Goal: Information Seeking & Learning: Learn about a topic

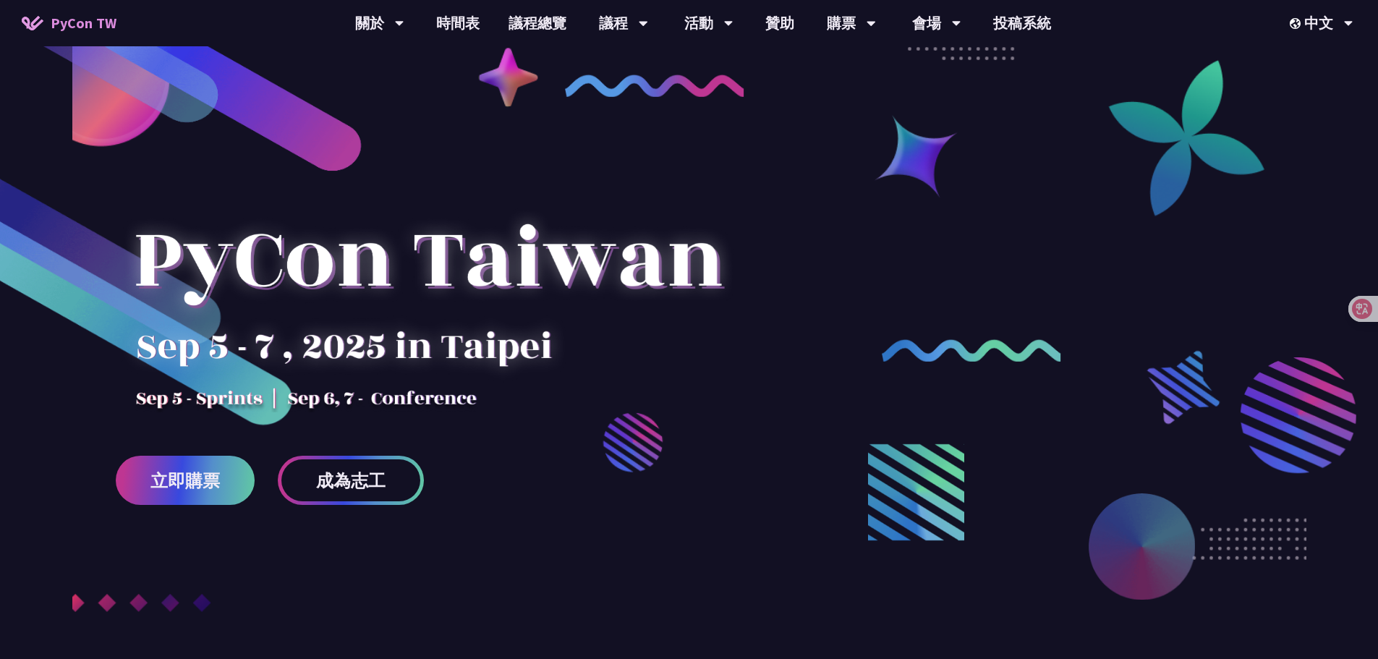
click at [457, 178] on div at bounding box center [428, 285] width 625 height 253
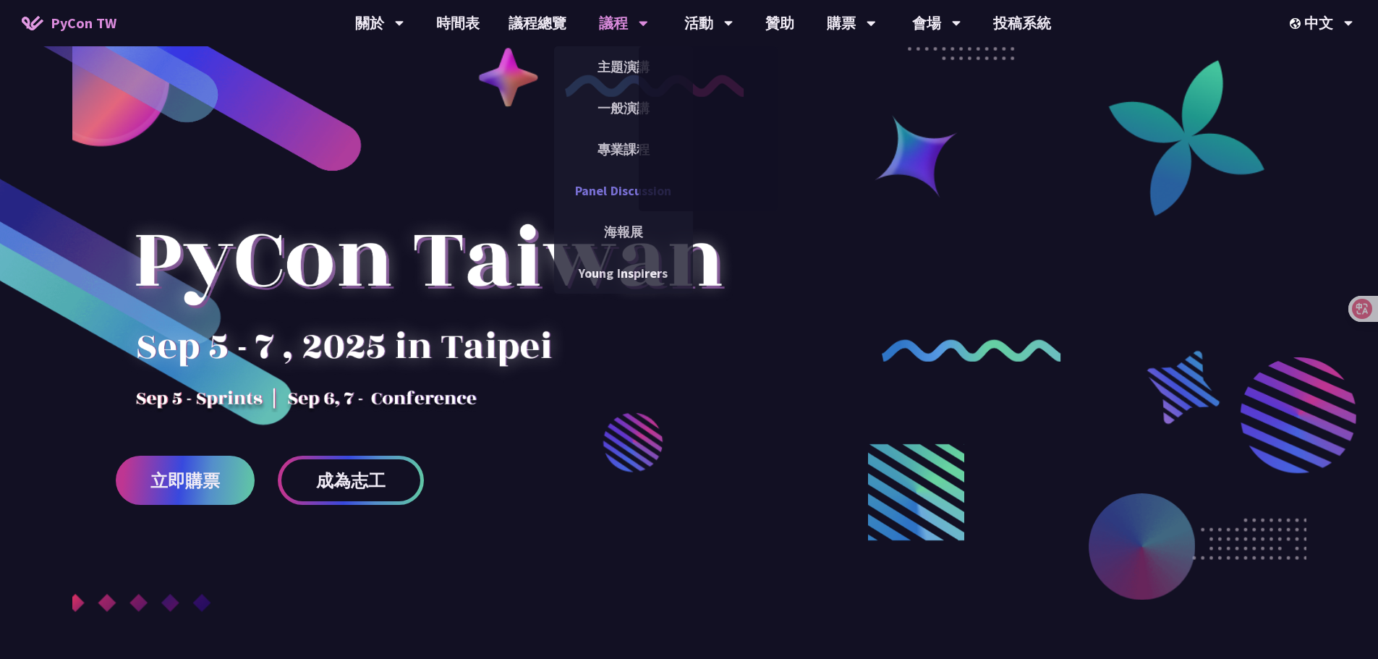
click at [623, 182] on link "Panel Discussion" at bounding box center [623, 191] width 139 height 34
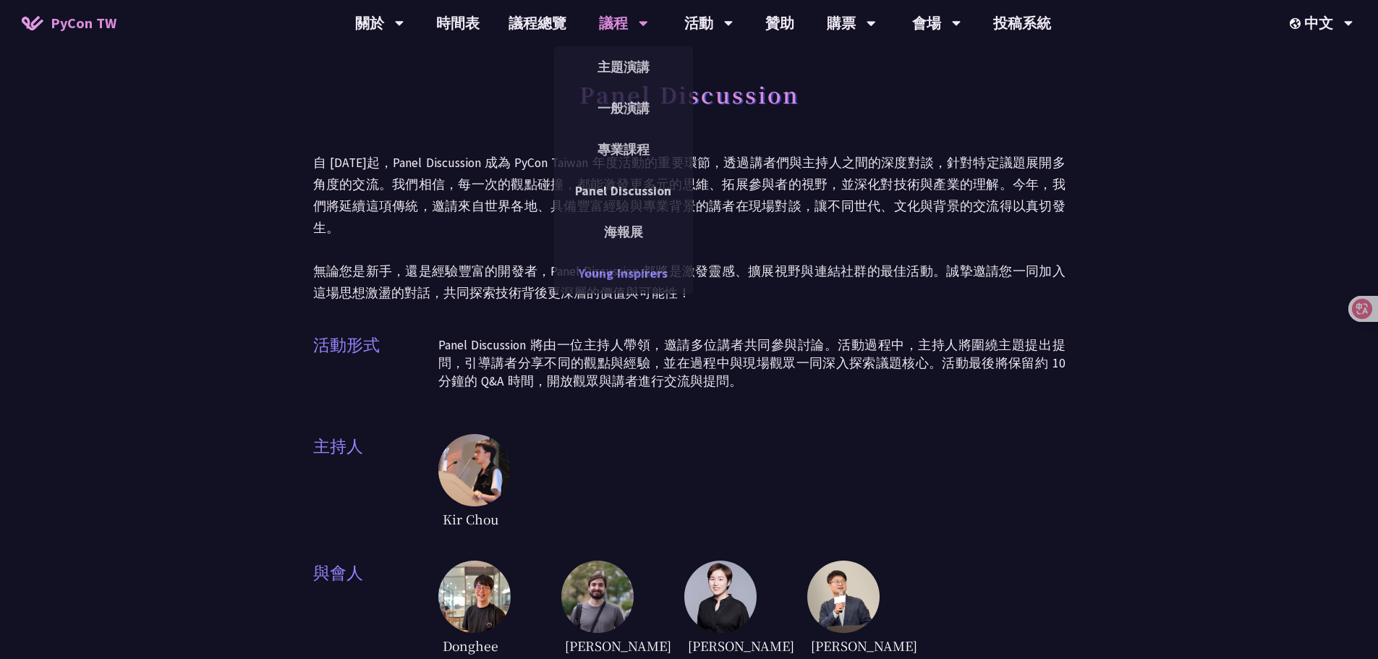
click at [640, 276] on link "Young Inspirers" at bounding box center [623, 273] width 139 height 34
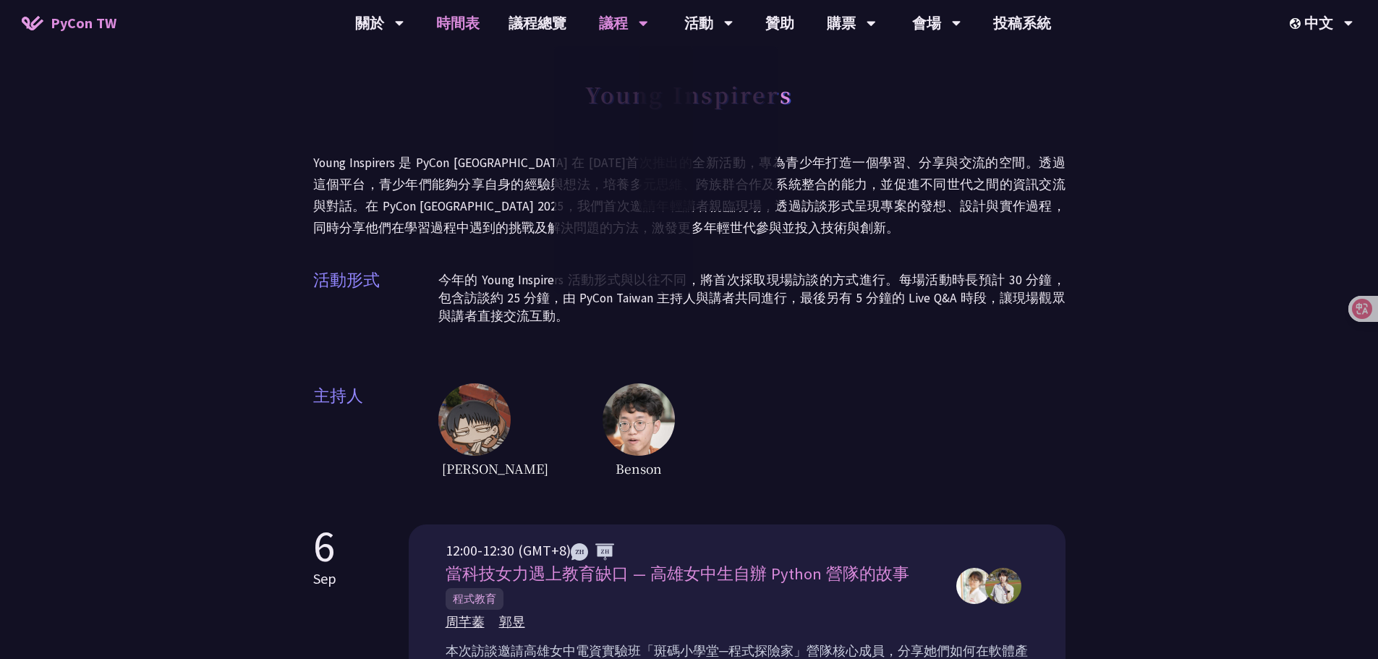
click at [448, 19] on link "時間表" at bounding box center [458, 23] width 72 height 46
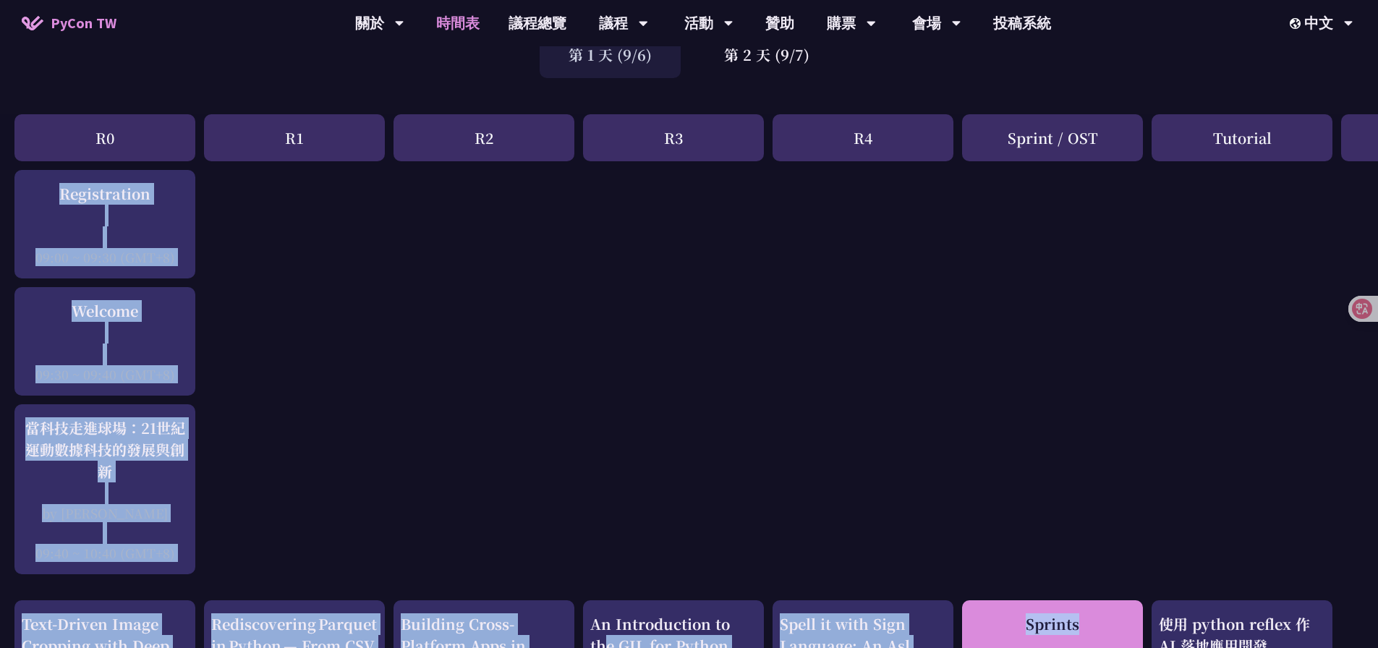
scroll to position [143, 0]
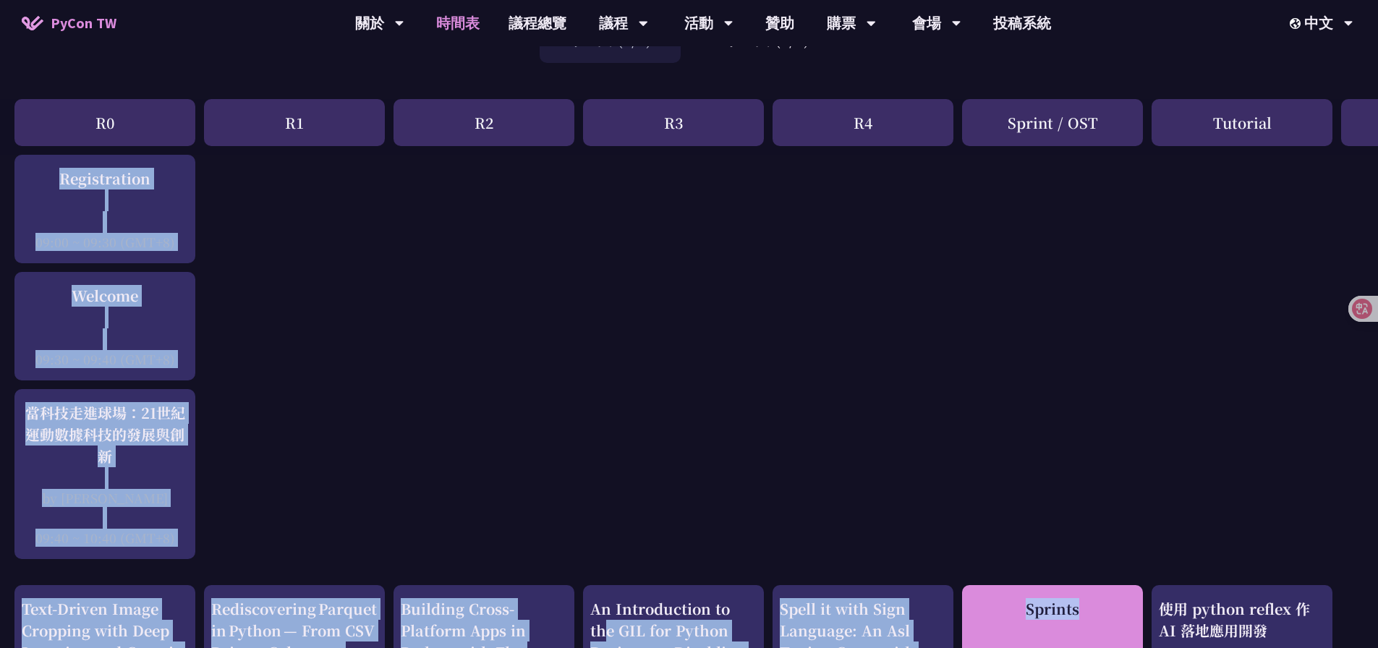
drag, startPoint x: 650, startPoint y: 646, endPoint x: 1053, endPoint y: 637, distance: 403.8
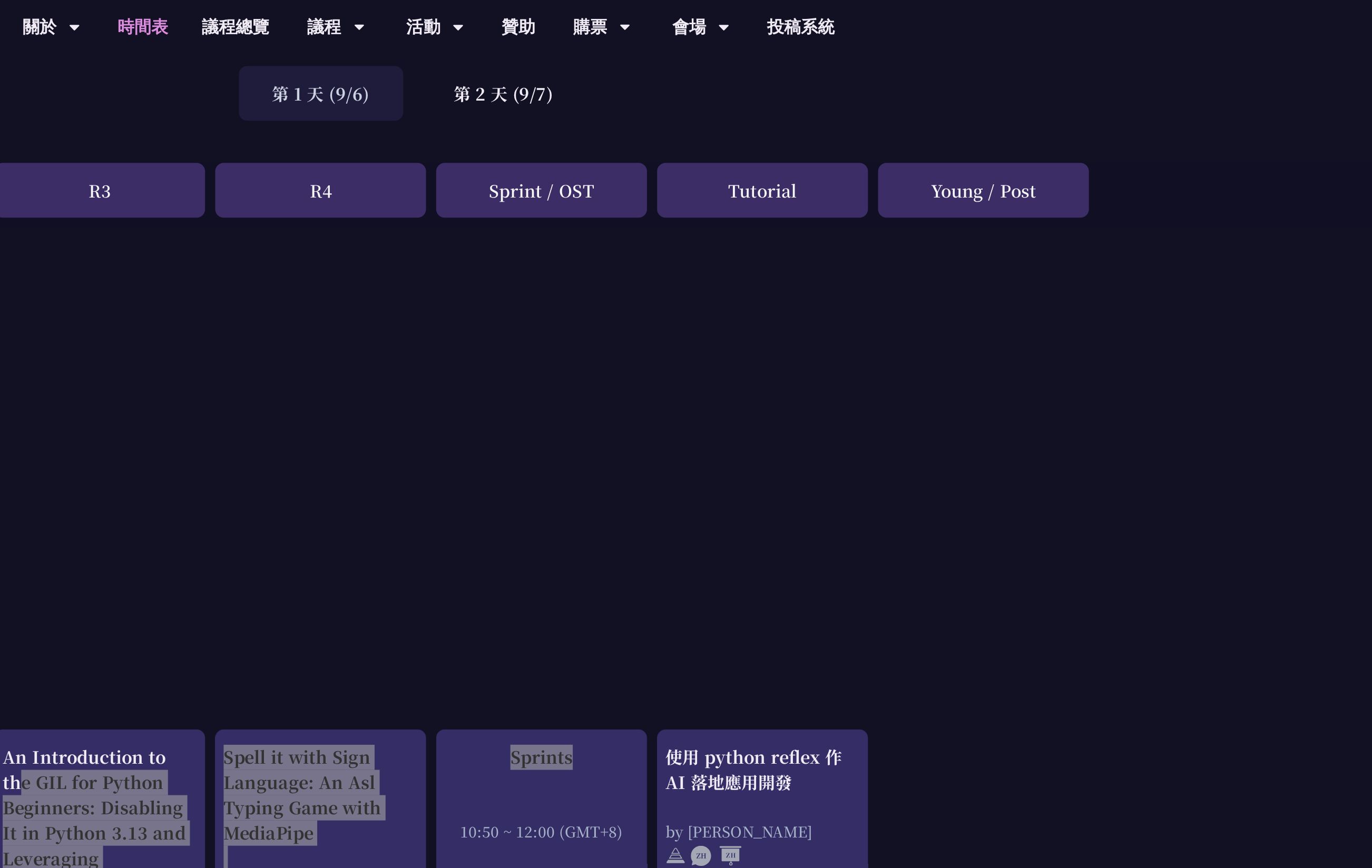
scroll to position [88, 0]
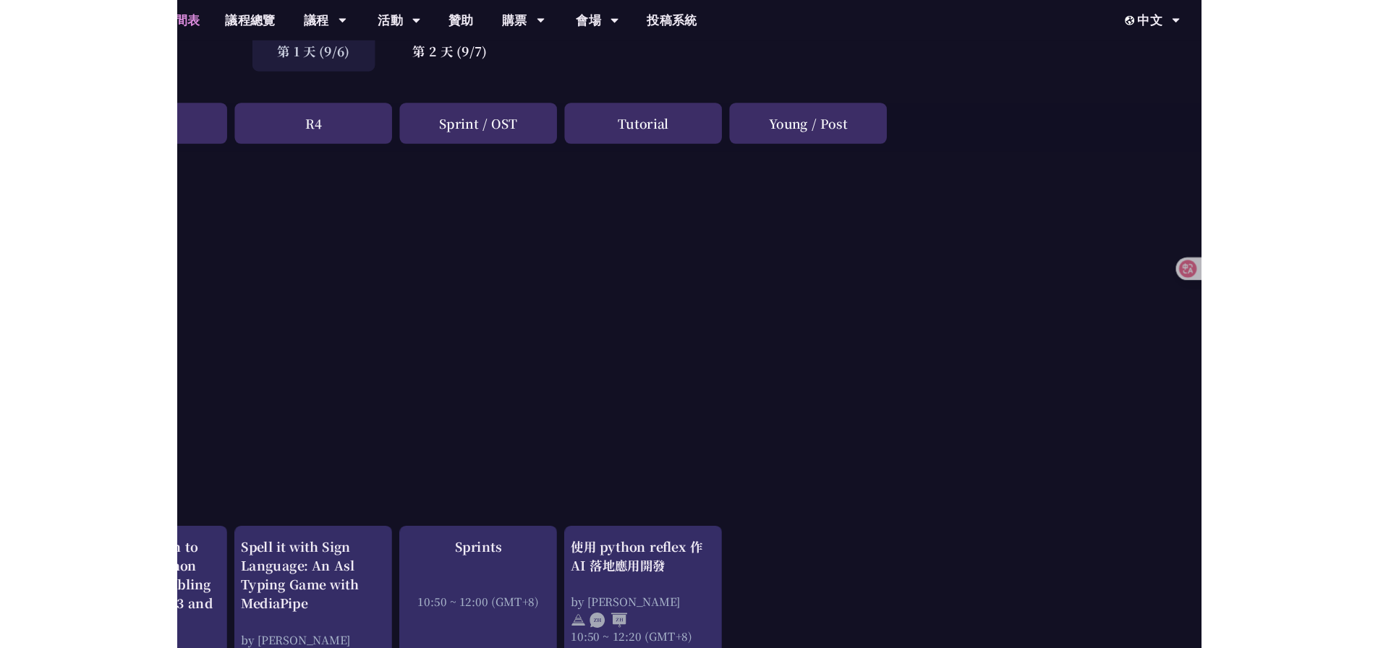
scroll to position [103, 0]
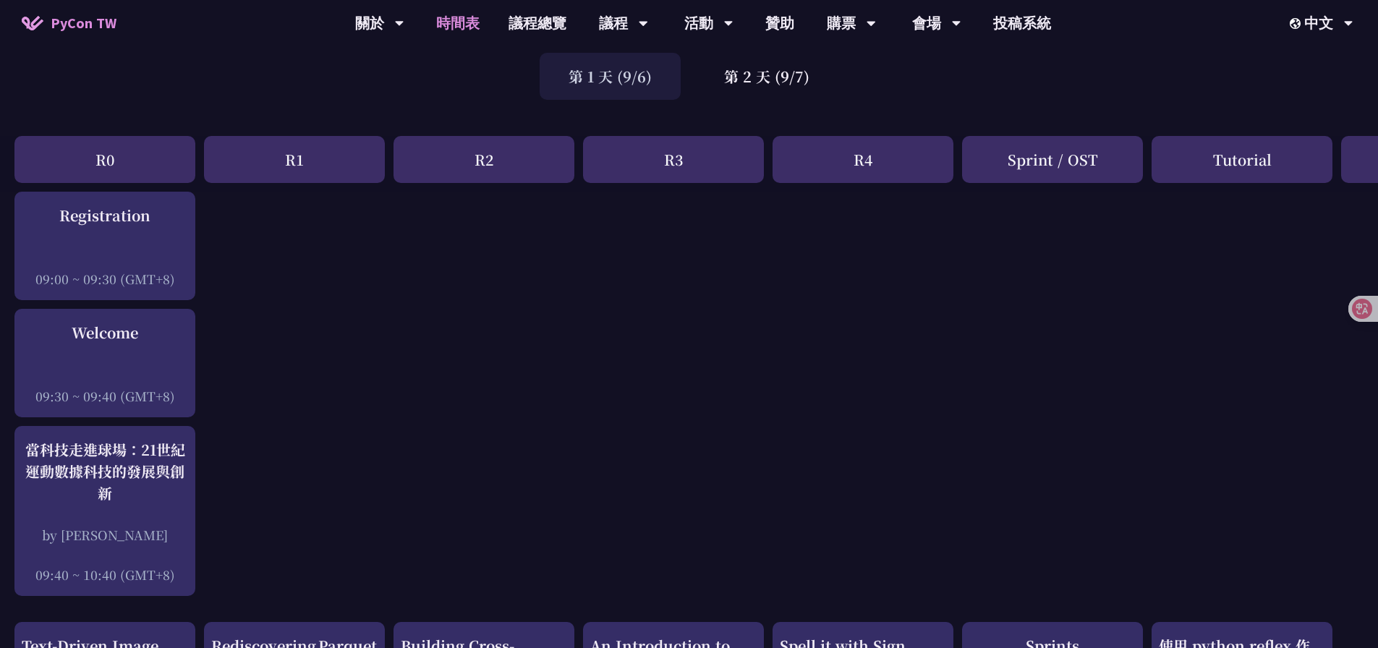
drag, startPoint x: 1086, startPoint y: 323, endPoint x: 880, endPoint y: 542, distance: 300.4
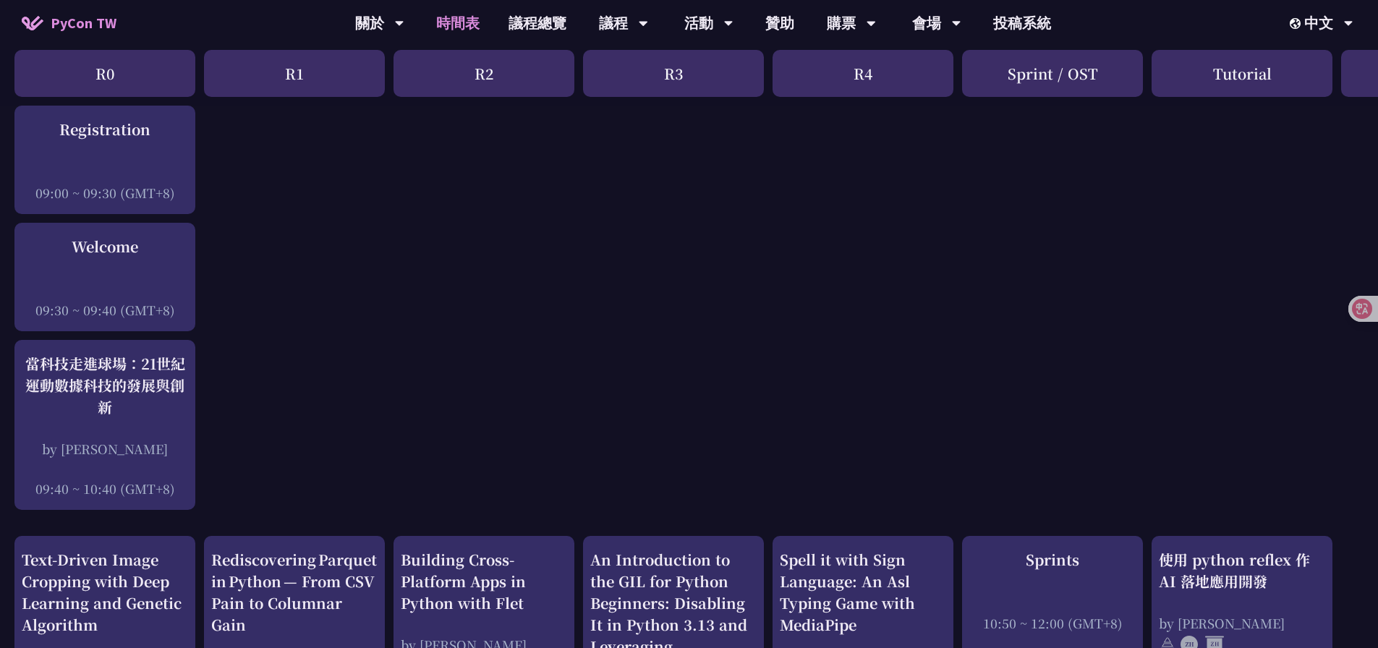
scroll to position [189, 11]
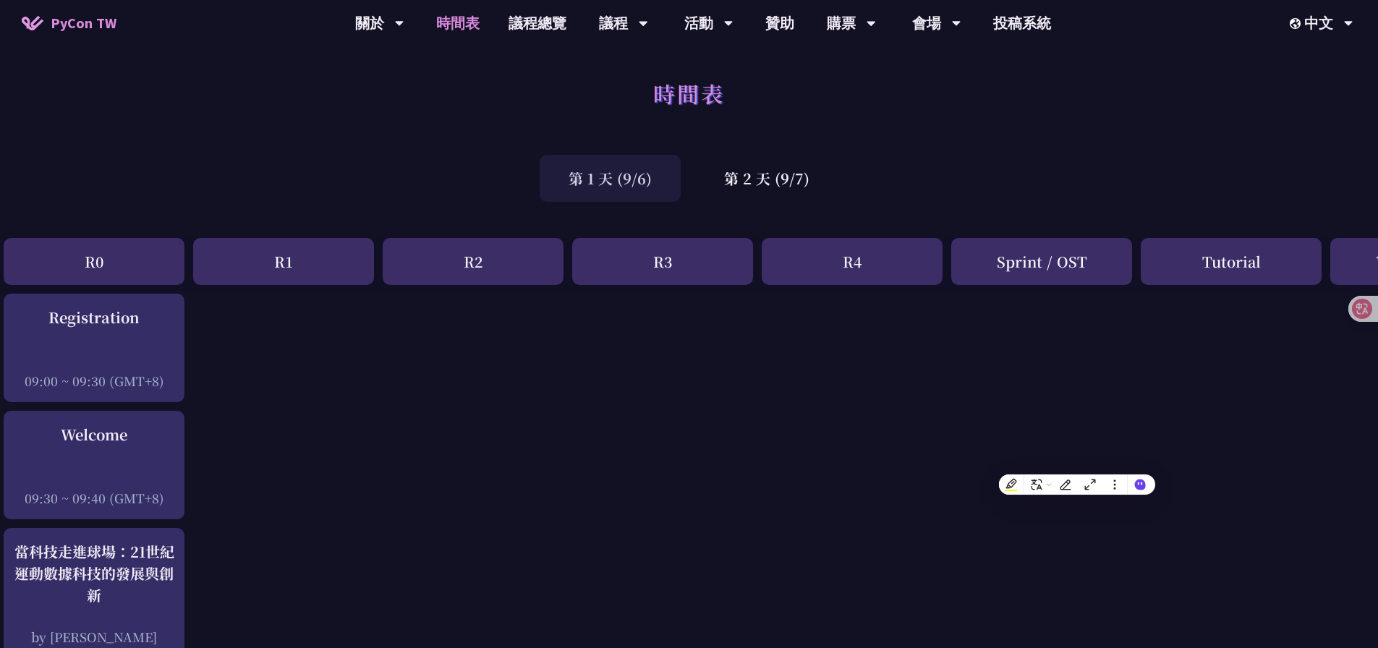
scroll to position [0, 11]
click at [946, 64] on link "會場資訊" at bounding box center [936, 67] width 139 height 34
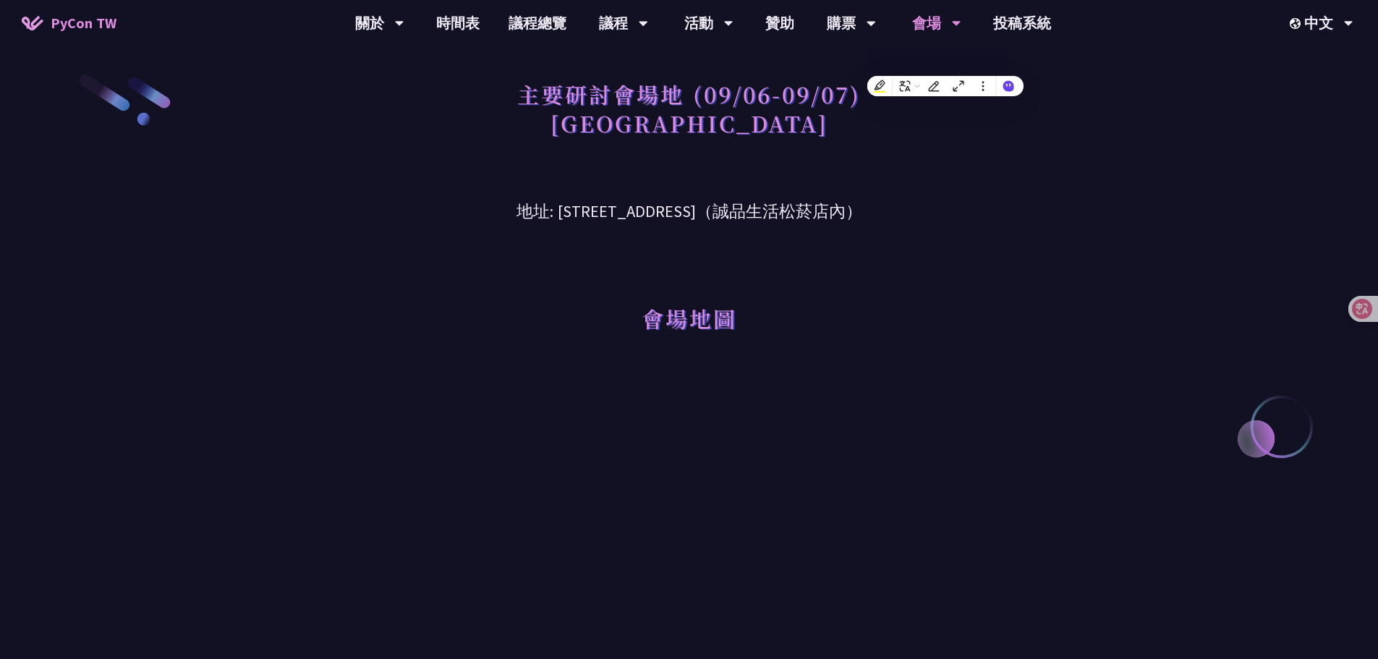
click at [755, 371] on div "會場地圖" at bounding box center [689, 298] width 752 height 148
click at [1008, 25] on link "投稿系統" at bounding box center [1022, 23] width 87 height 46
